Goal: Information Seeking & Learning: Learn about a topic

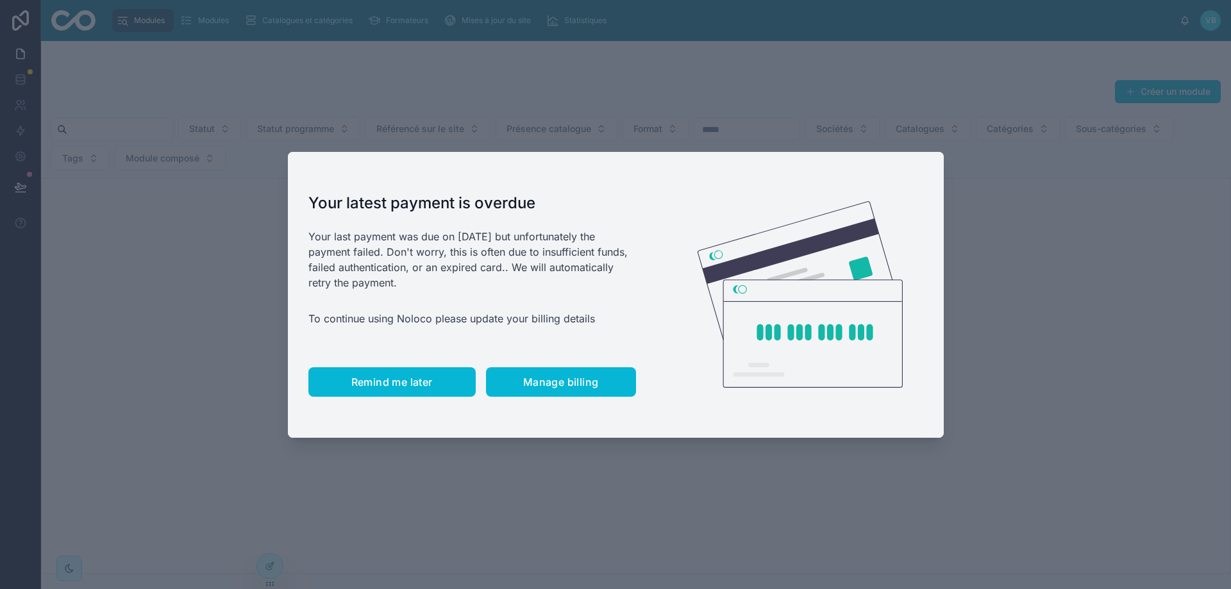
click at [411, 382] on span "Remind me later" at bounding box center [391, 382] width 81 height 13
click at [394, 385] on span "Remind me later" at bounding box center [391, 382] width 81 height 13
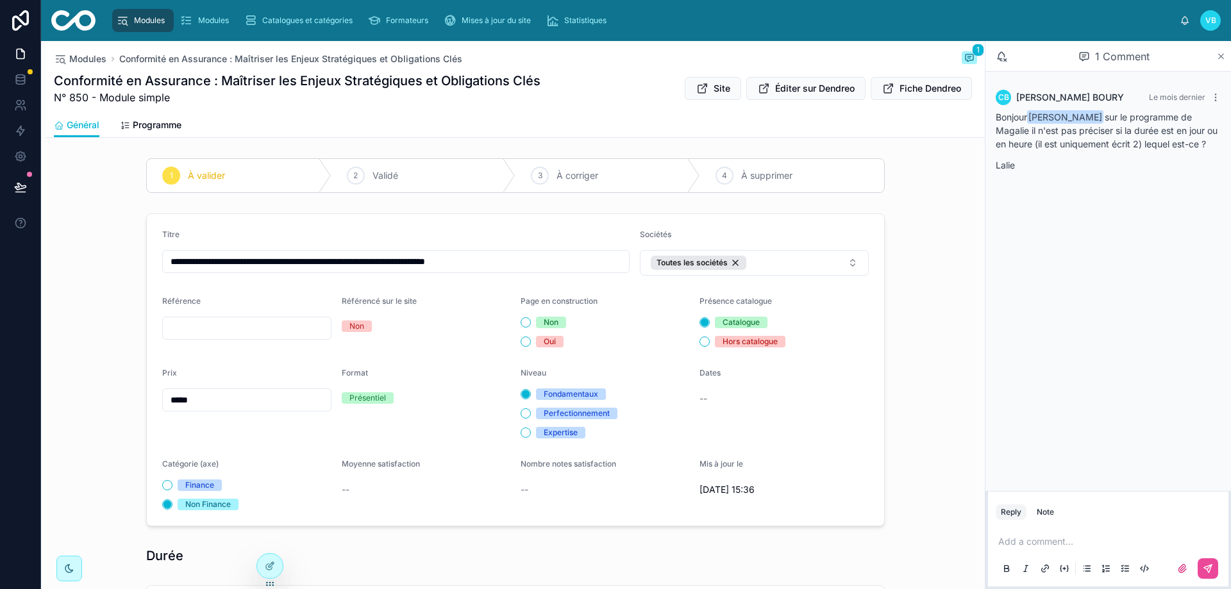
click at [1223, 55] on icon at bounding box center [1221, 56] width 10 height 10
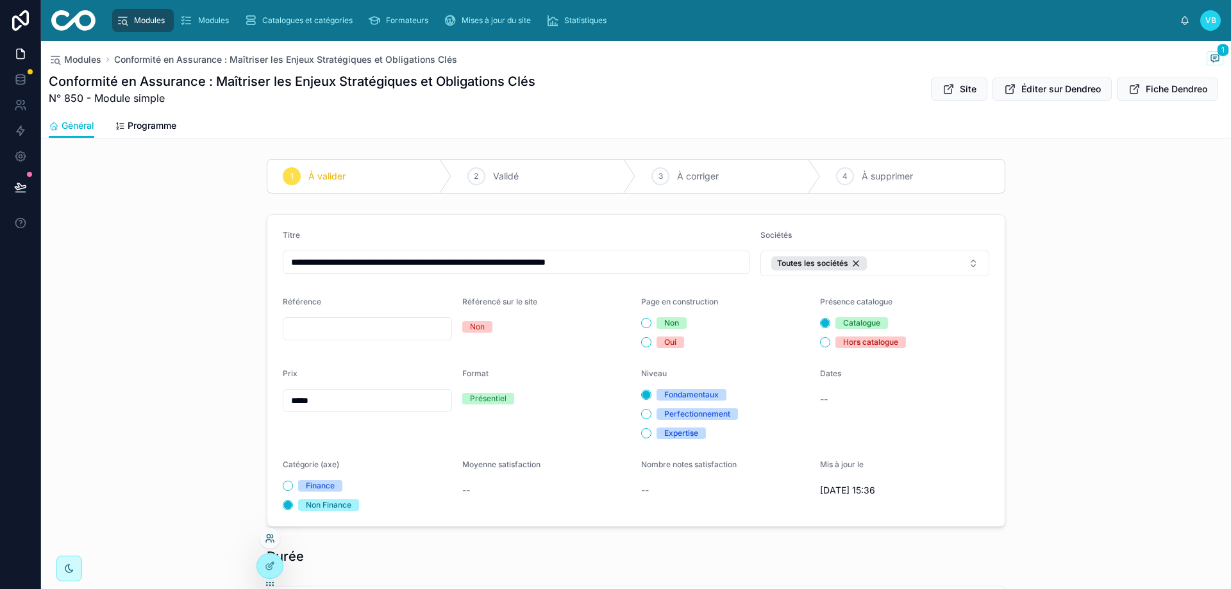
click at [272, 536] on icon at bounding box center [270, 538] width 10 height 10
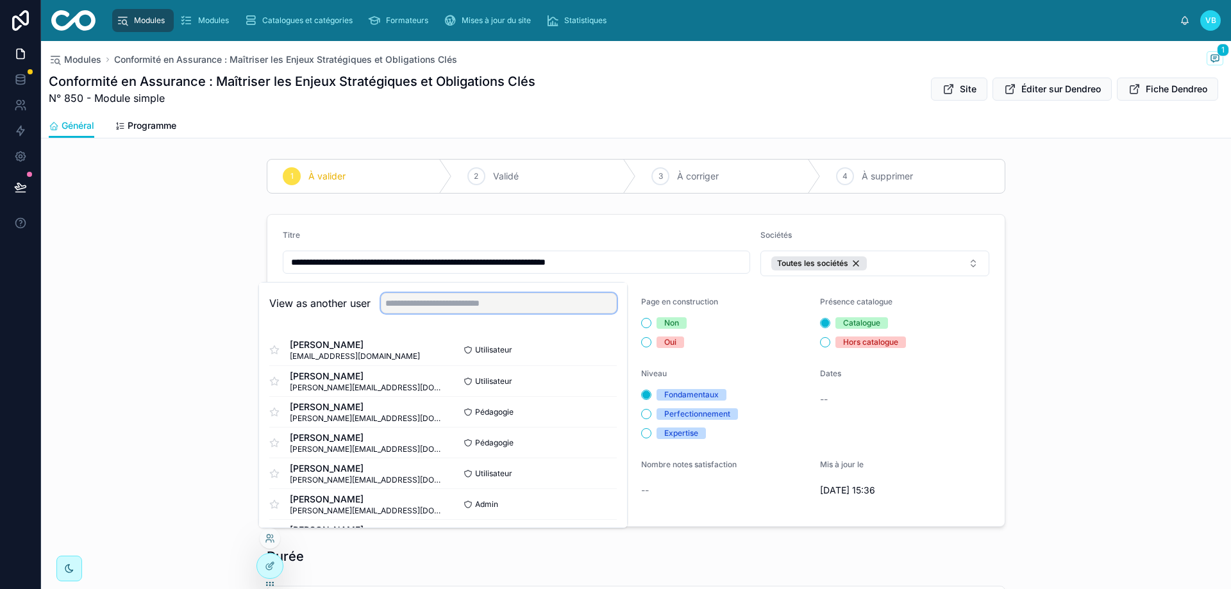
click at [437, 303] on input "text" at bounding box center [499, 303] width 236 height 21
click at [592, 447] on button "Select" at bounding box center [599, 442] width 33 height 19
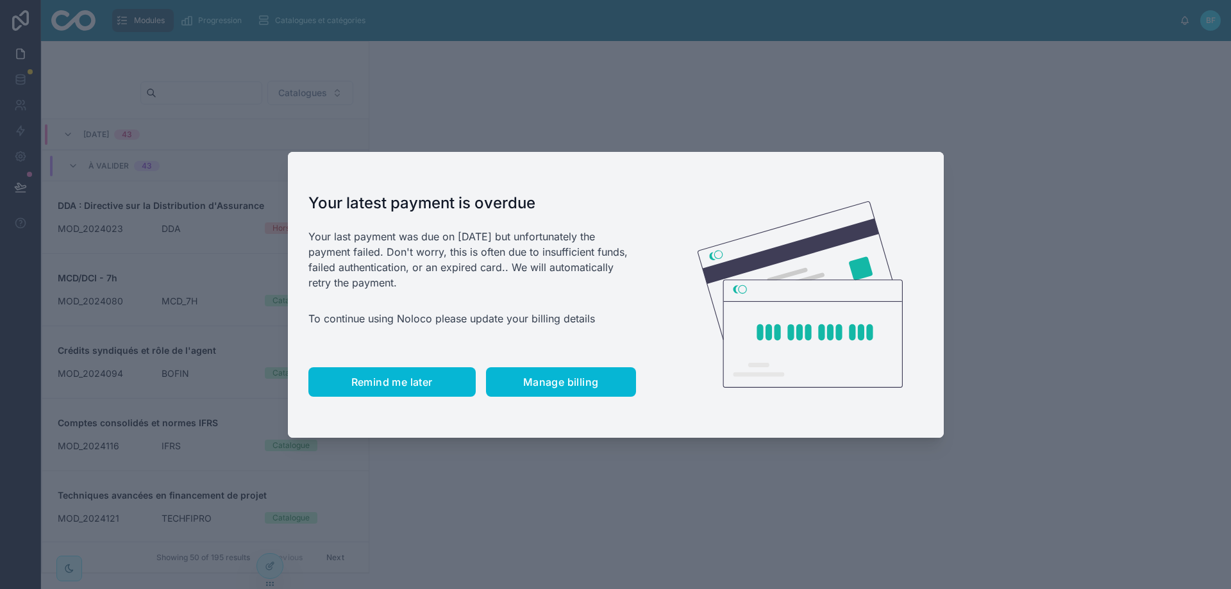
click at [422, 380] on span "Remind me later" at bounding box center [391, 382] width 81 height 13
